Goal: Check status: Check status

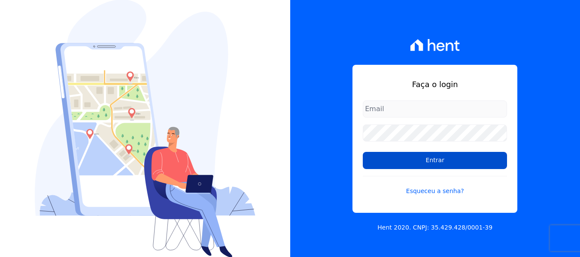
type input "[EMAIL_ADDRESS][DOMAIN_NAME]"
click at [401, 162] on input "Entrar" at bounding box center [435, 160] width 144 height 17
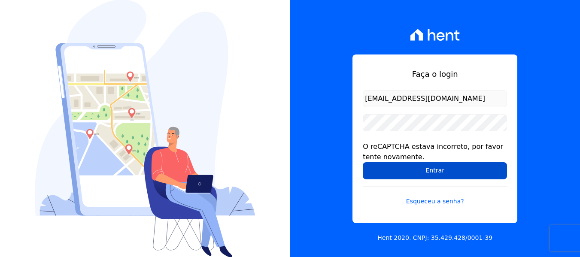
click at [421, 167] on input "Entrar" at bounding box center [435, 170] width 144 height 17
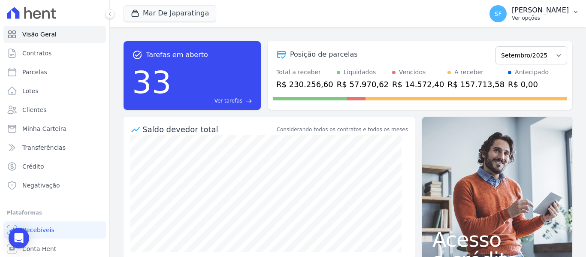
click at [574, 7] on button "SF Simone Ferreira Ver opções" at bounding box center [534, 14] width 103 height 24
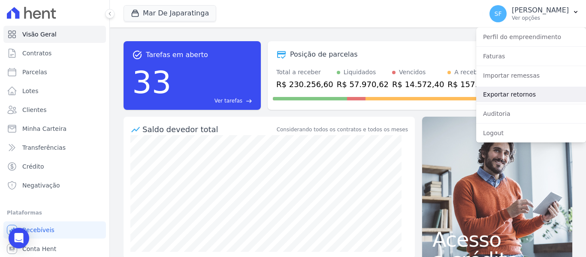
click at [531, 92] on link "Exportar retornos" at bounding box center [531, 94] width 110 height 15
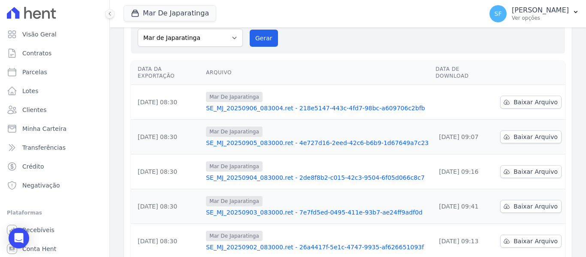
scroll to position [86, 0]
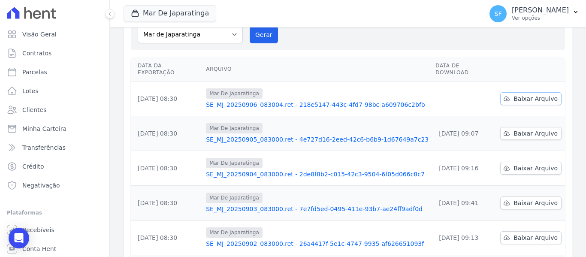
click at [525, 92] on link "Baixar Arquivo" at bounding box center [531, 98] width 61 height 13
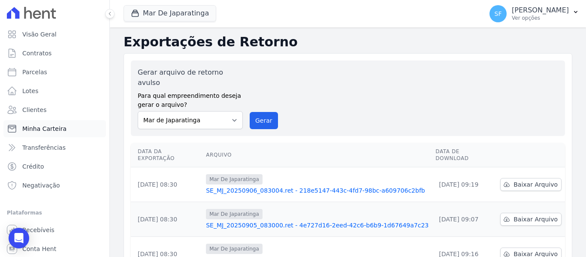
click at [50, 134] on link "Minha Carteira" at bounding box center [54, 128] width 103 height 17
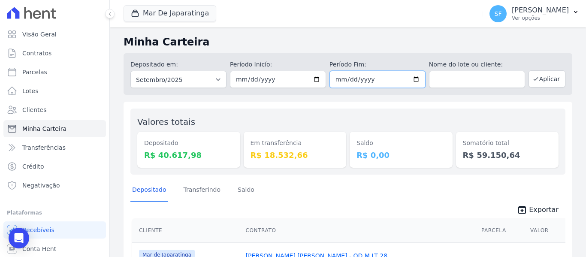
click at [414, 82] on input "2025-09-30" at bounding box center [378, 79] width 96 height 17
type input "[DATE]"
click at [538, 83] on button "Aplicar" at bounding box center [547, 78] width 37 height 17
click at [413, 191] on div "Depositado Transferindo [GEOGRAPHIC_DATA]" at bounding box center [347, 190] width 435 height 21
click at [415, 81] on input "[DATE]" at bounding box center [378, 79] width 96 height 17
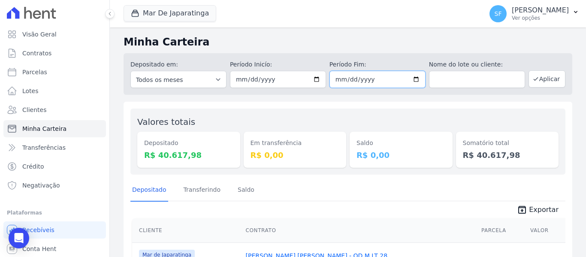
type input "2025-09-08"
click at [383, 195] on div "Depositado Transferindo [GEOGRAPHIC_DATA]" at bounding box center [347, 190] width 435 height 21
click at [546, 82] on button "Aplicar" at bounding box center [547, 78] width 37 height 17
click at [434, 199] on div "Depositado Transferindo [GEOGRAPHIC_DATA]" at bounding box center [347, 190] width 435 height 21
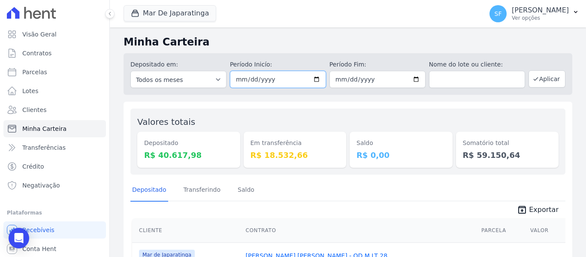
click at [317, 79] on input "[DATE]" at bounding box center [278, 79] width 96 height 17
type input "[DATE]"
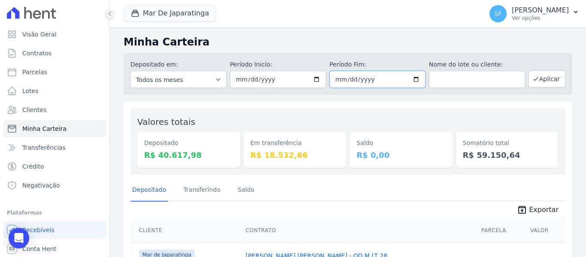
click at [413, 79] on input "[DATE]" at bounding box center [378, 79] width 96 height 17
type input "[DATE]"
click at [552, 85] on button "Aplicar" at bounding box center [547, 78] width 37 height 17
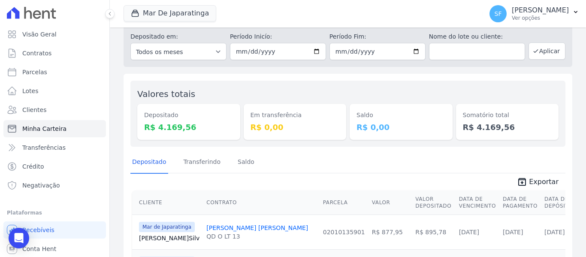
scroll to position [43, 0]
